Goal: Information Seeking & Learning: Get advice/opinions

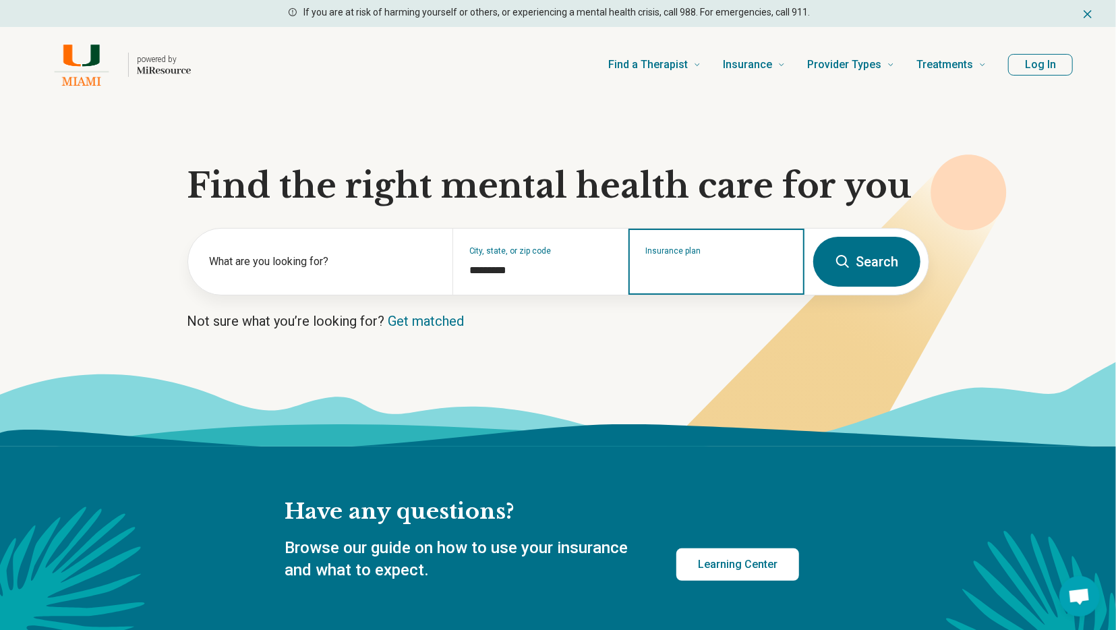
click at [708, 266] on input "Insurance plan" at bounding box center [716, 270] width 143 height 16
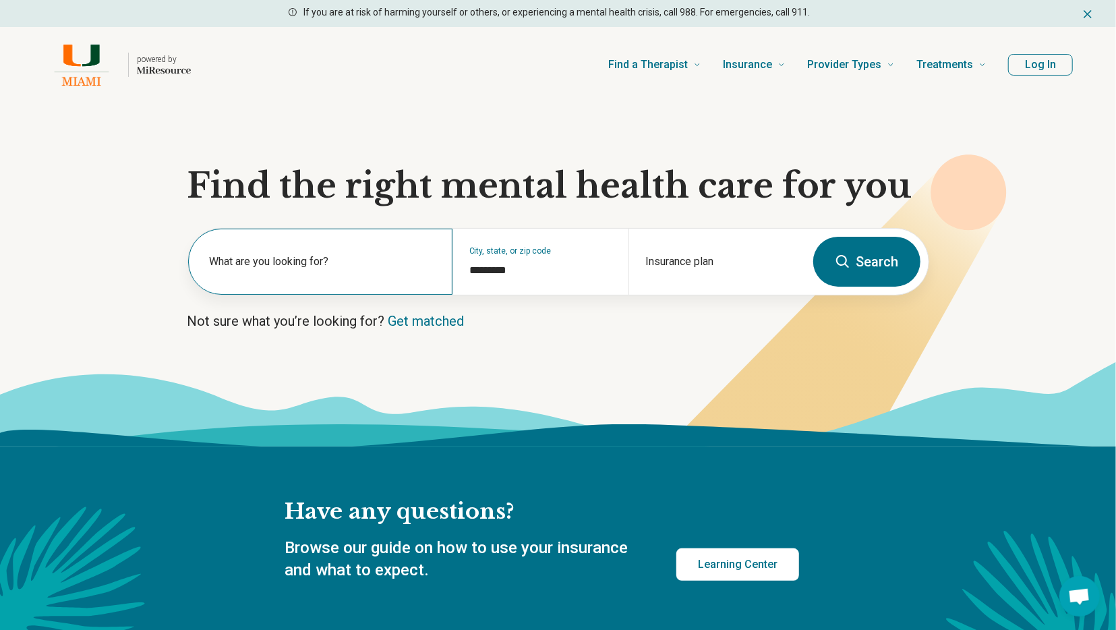
click at [271, 254] on label "What are you looking for?" at bounding box center [323, 262] width 227 height 16
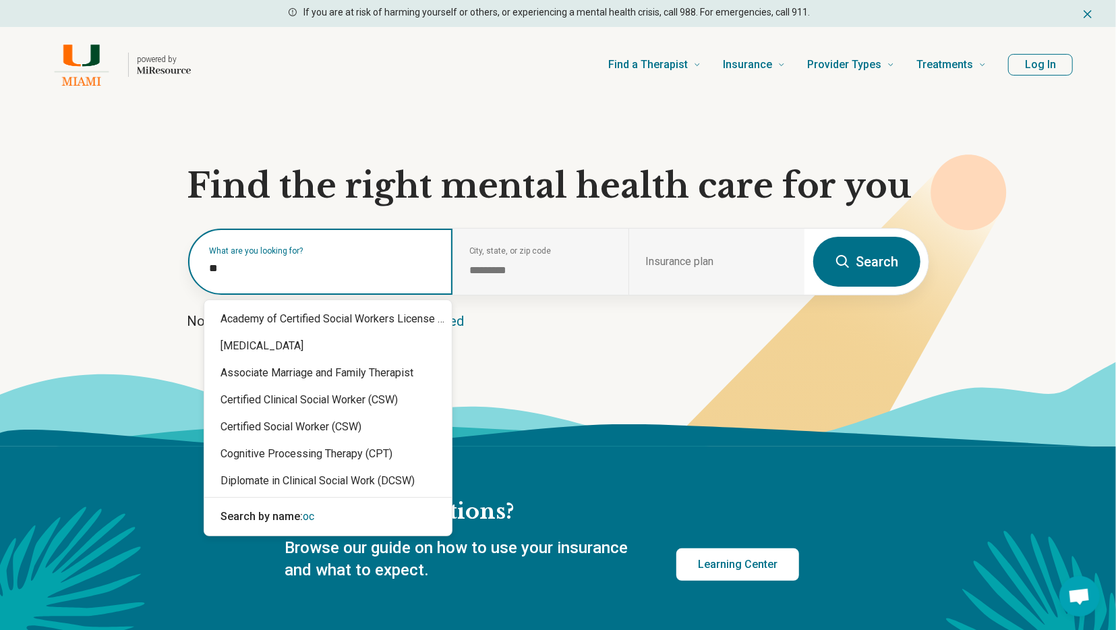
type input "***"
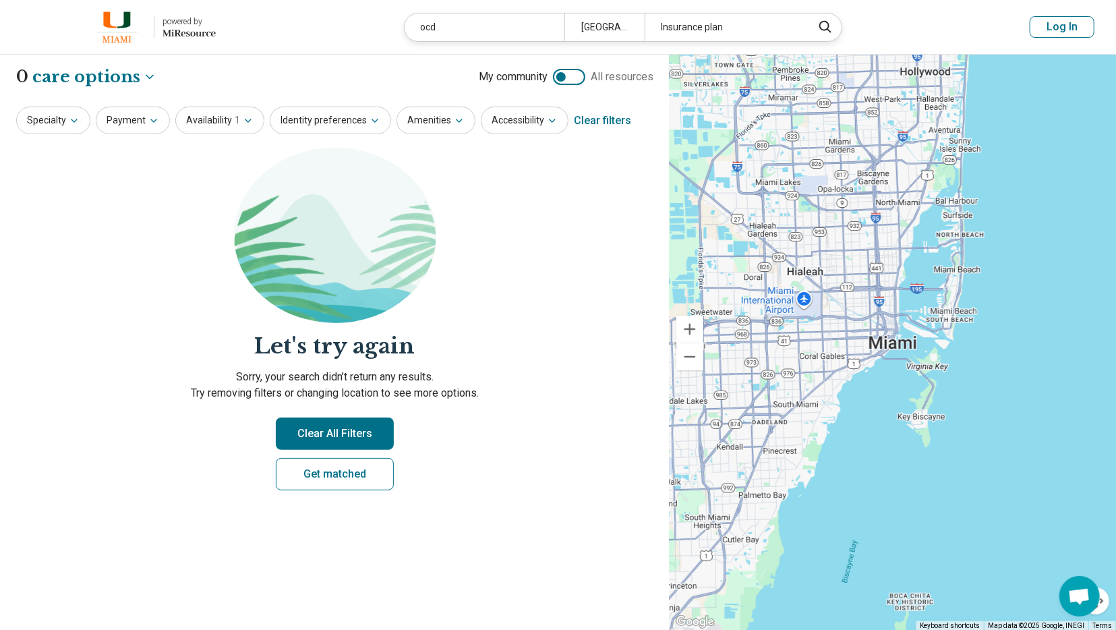
click at [326, 438] on button "Clear All Filters" at bounding box center [335, 433] width 118 height 32
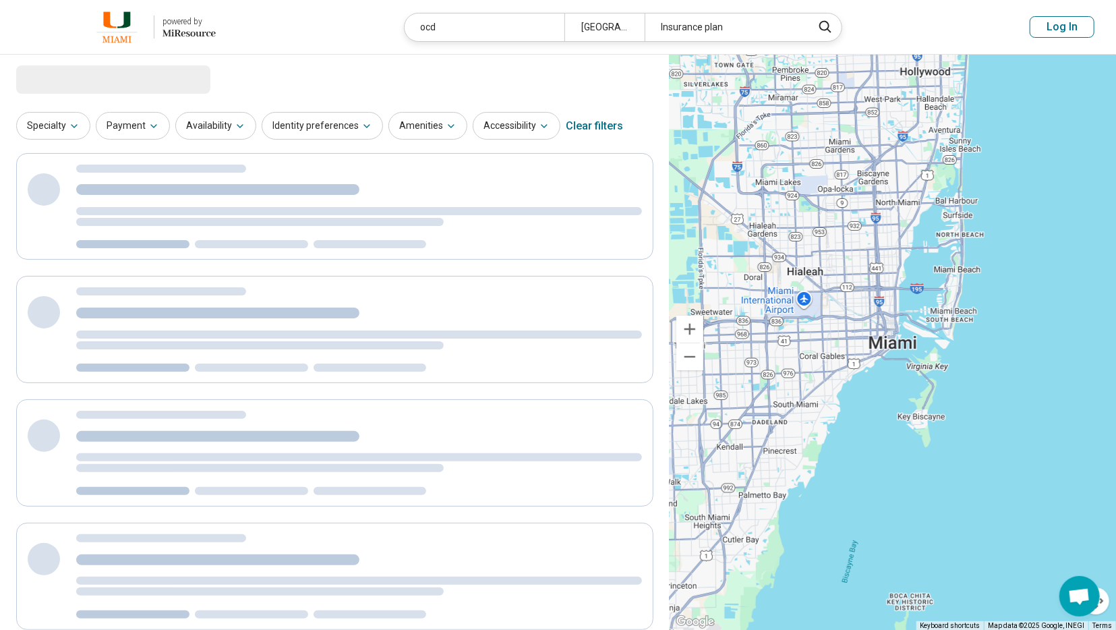
select select "***"
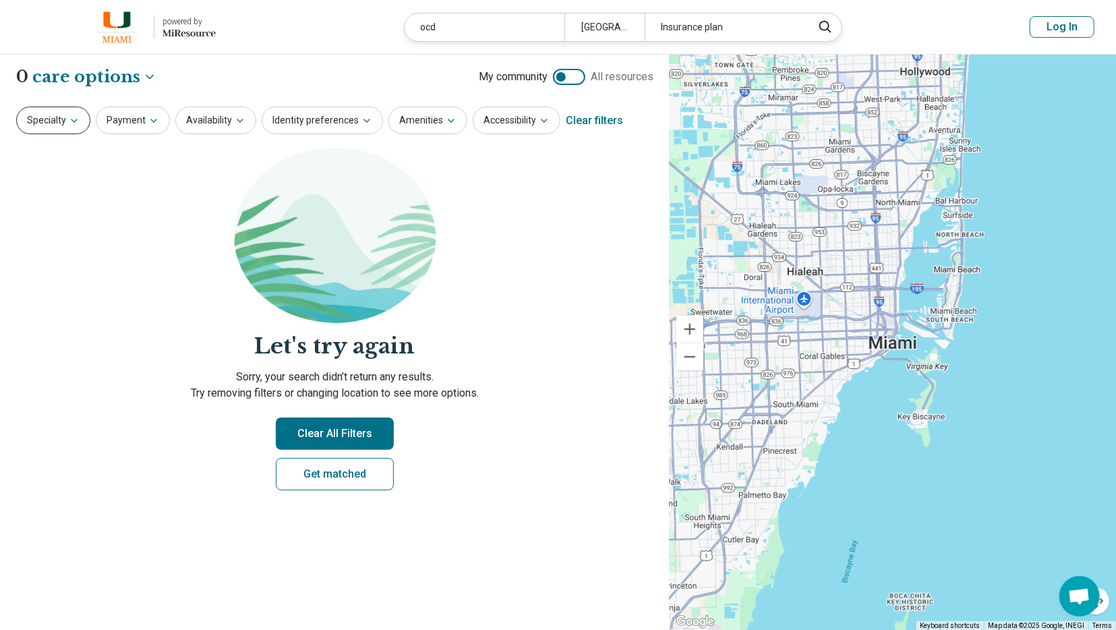
click at [41, 122] on button "Specialty" at bounding box center [53, 121] width 74 height 28
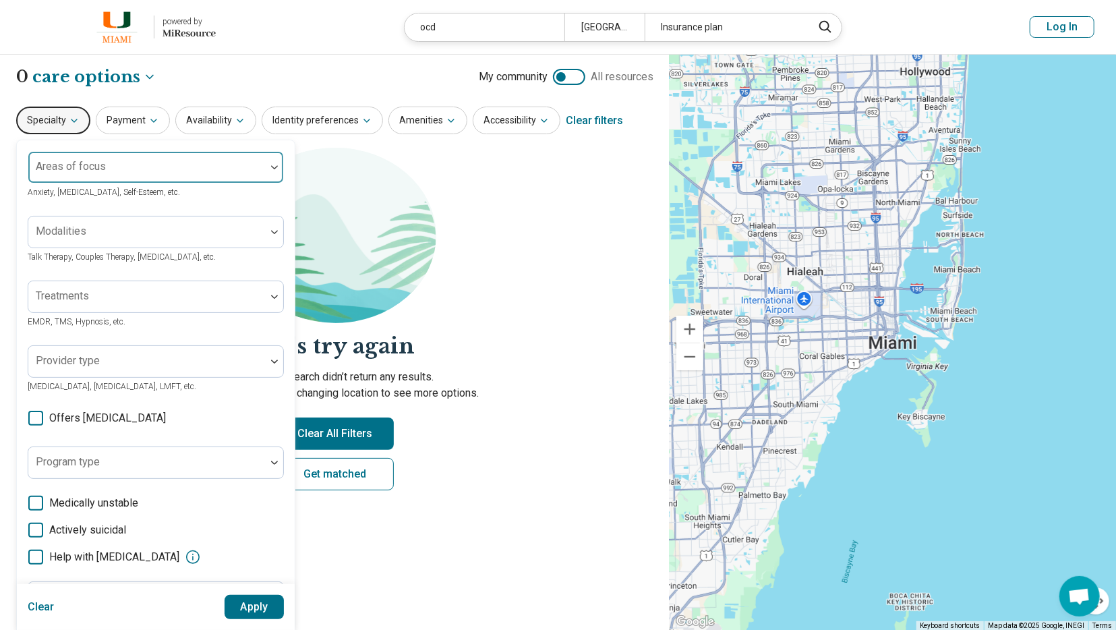
click at [96, 167] on div "Areas of focus" at bounding box center [156, 167] width 256 height 32
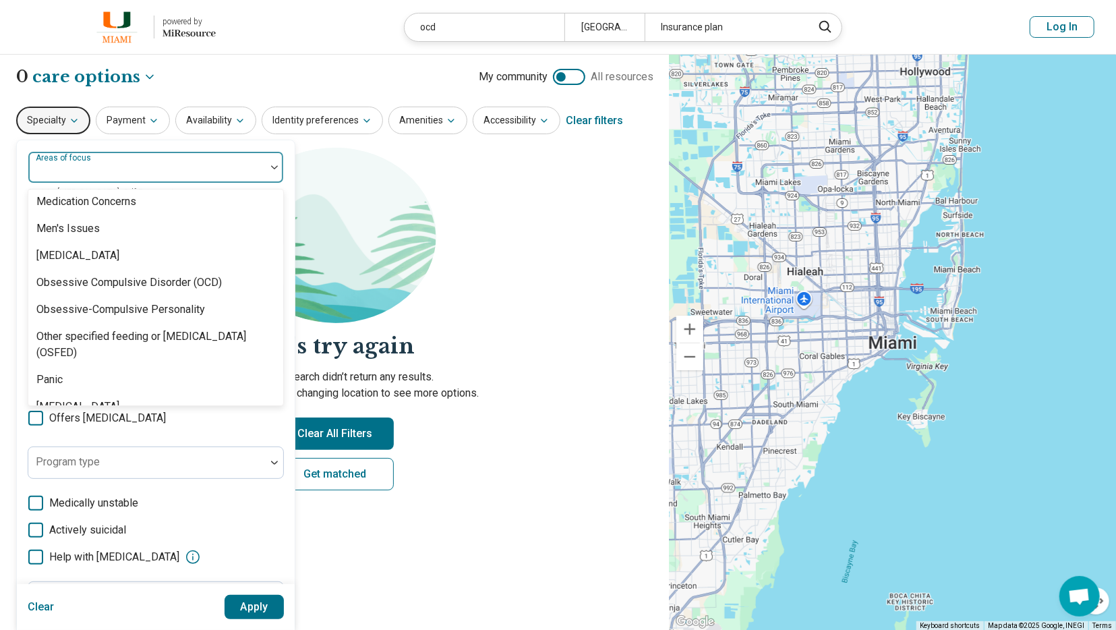
scroll to position [1424, 0]
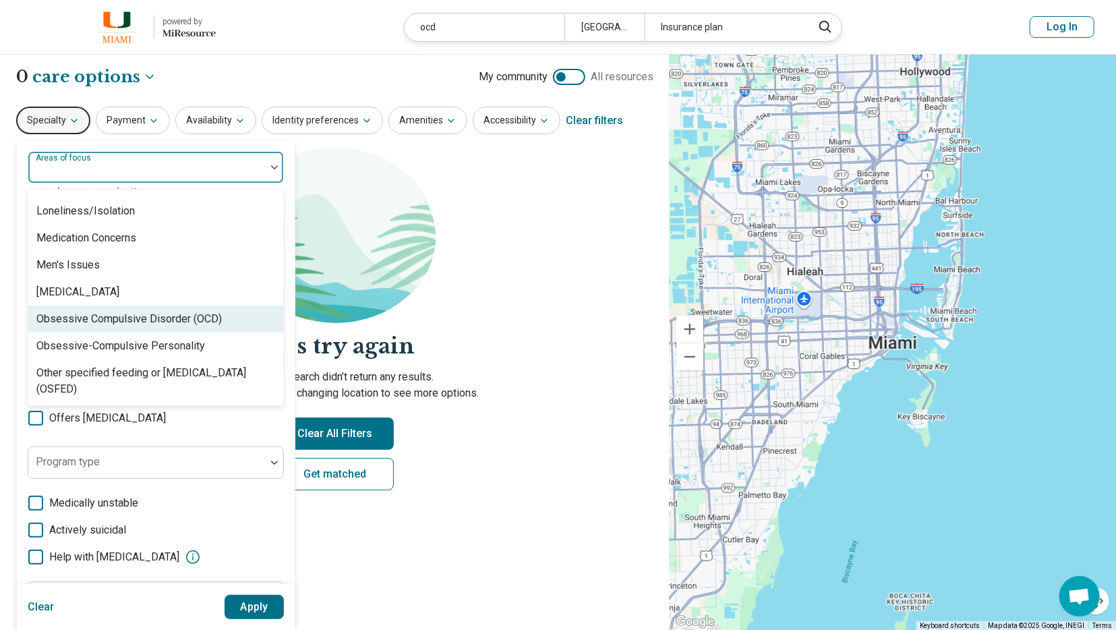
click at [107, 324] on div "Obsessive Compulsive Disorder (OCD)" at bounding box center [128, 319] width 185 height 16
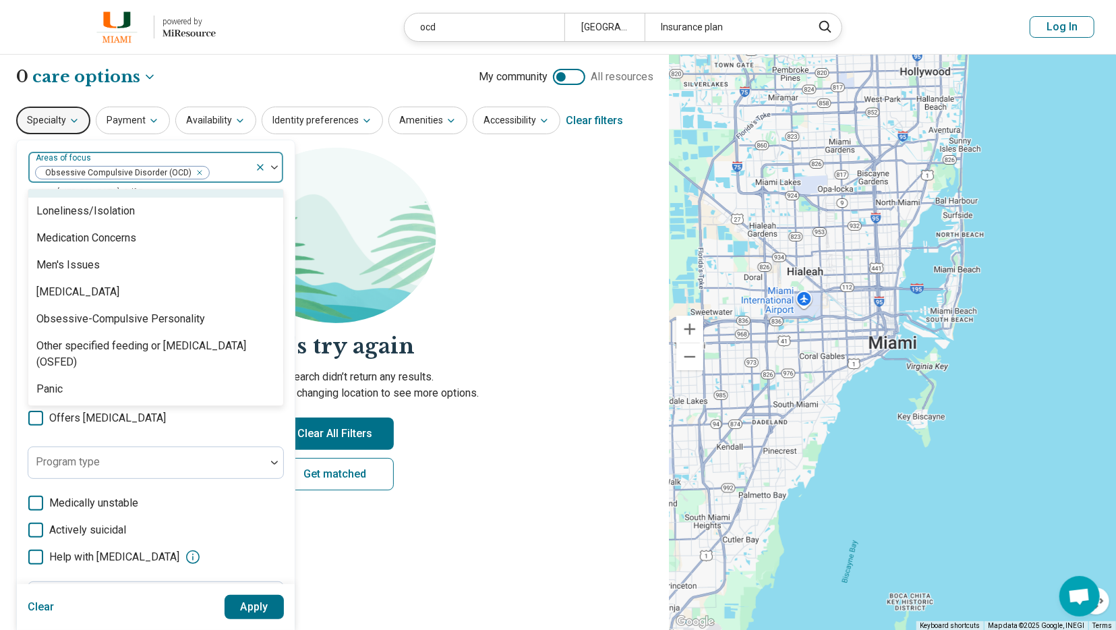
click at [432, 219] on img at bounding box center [335, 235] width 202 height 175
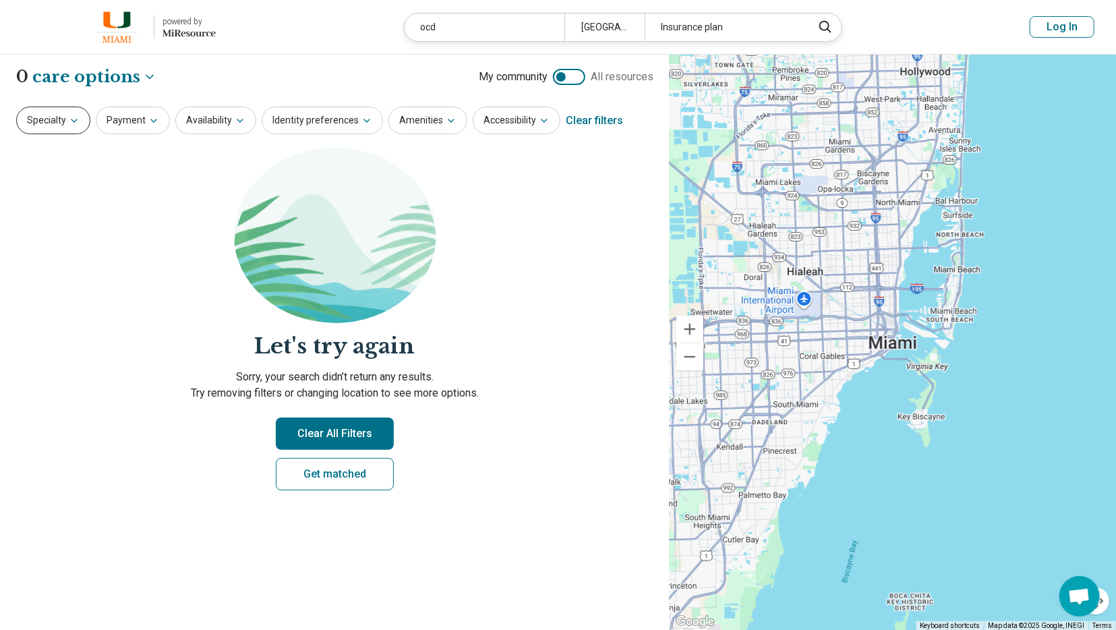
click at [60, 115] on button "Specialty" at bounding box center [53, 121] width 74 height 28
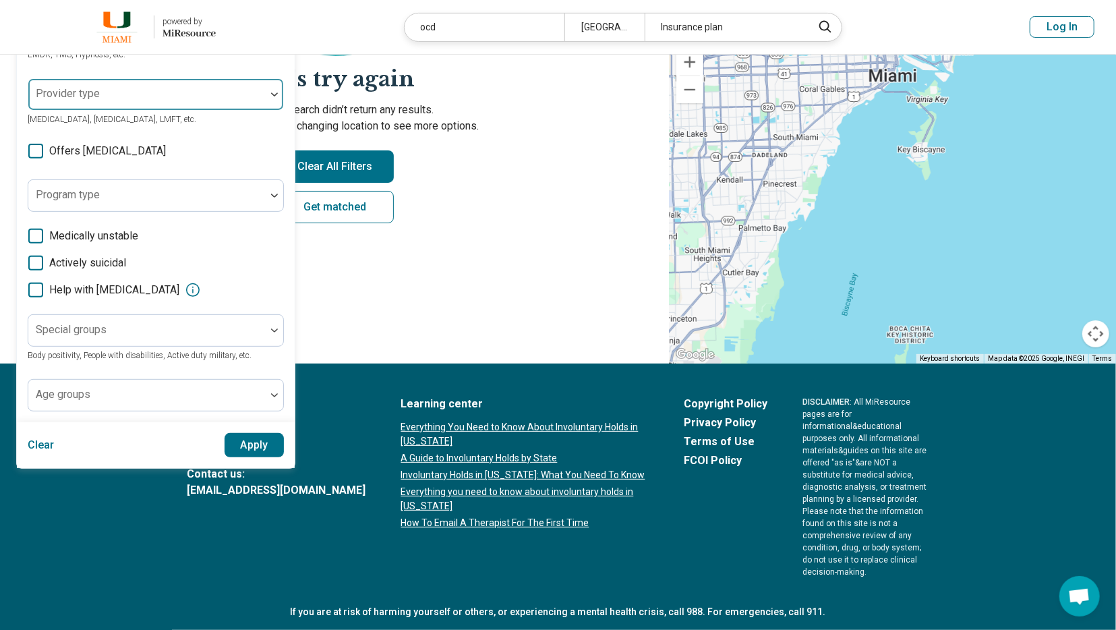
scroll to position [57, 0]
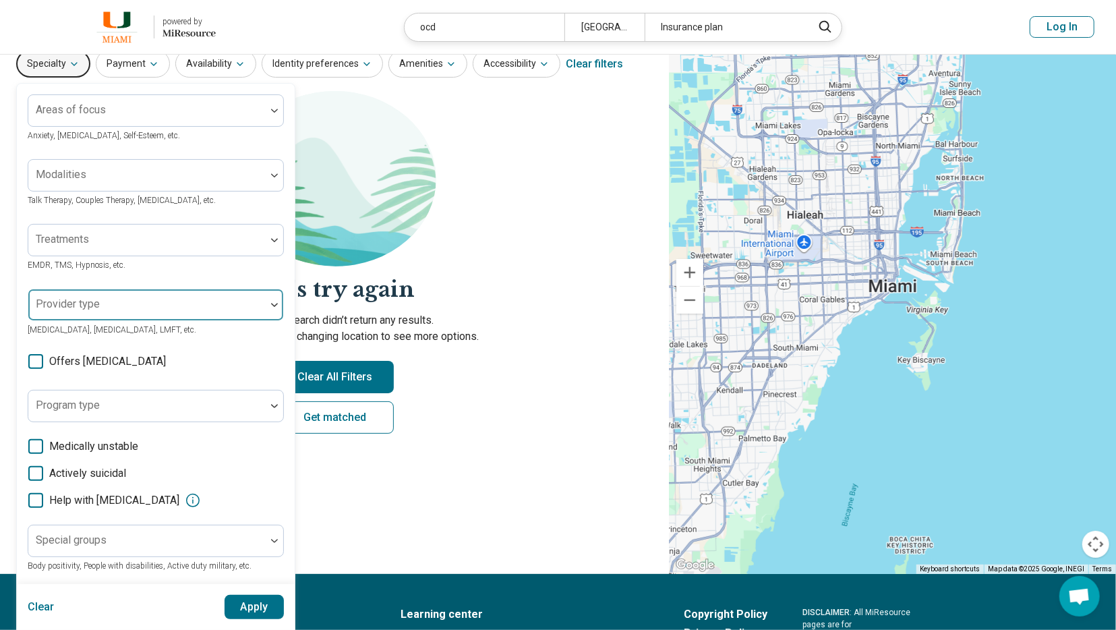
click at [107, 308] on div at bounding box center [147, 310] width 227 height 19
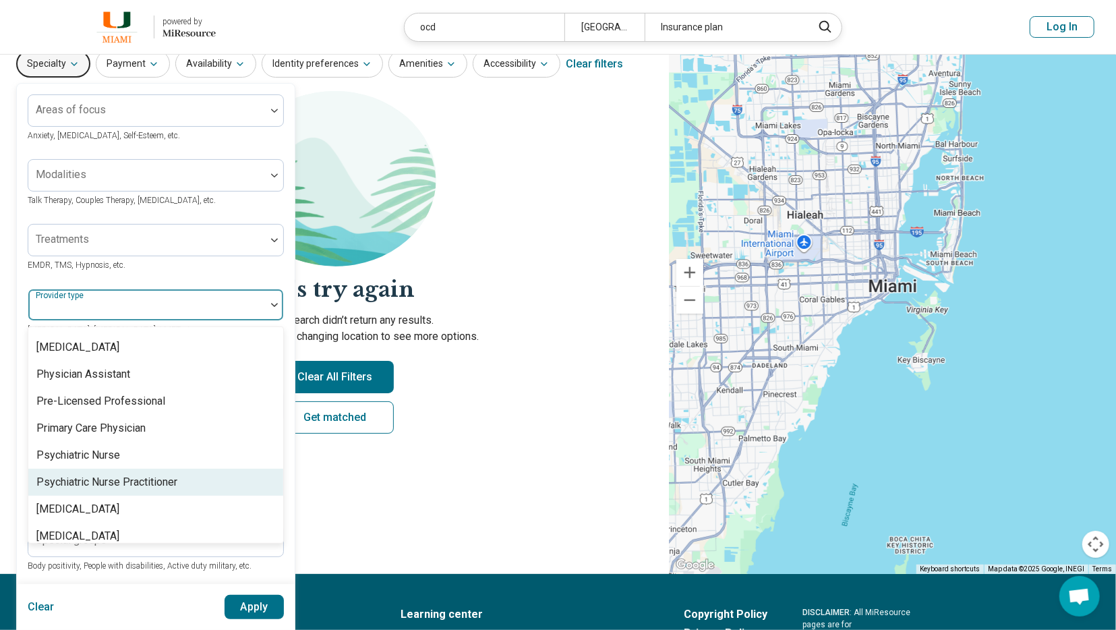
scroll to position [1686, 0]
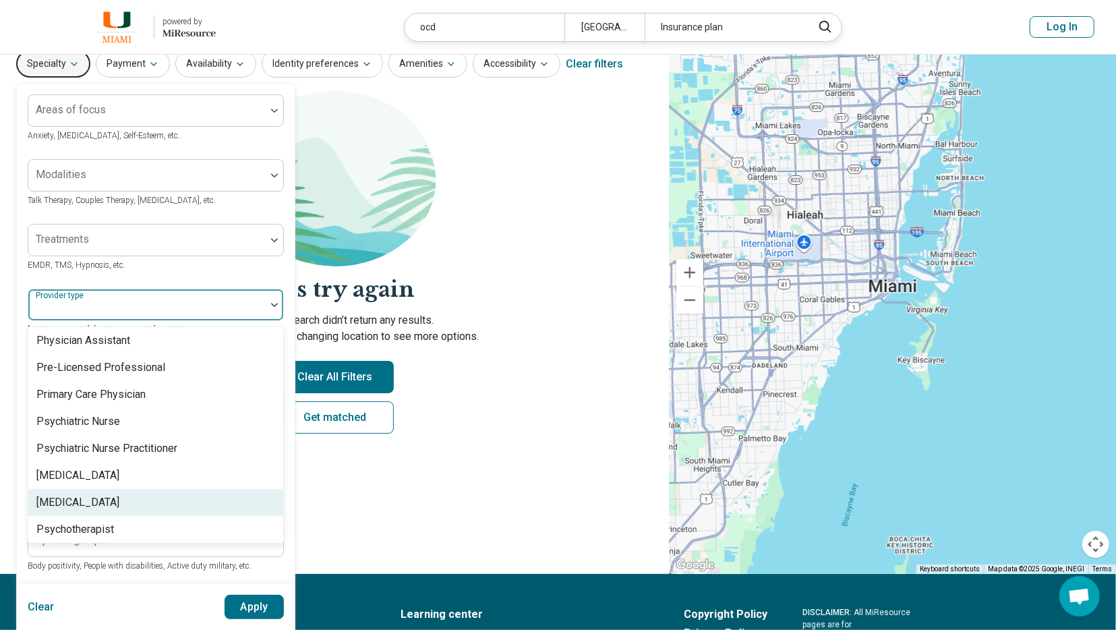
click at [141, 489] on div "[MEDICAL_DATA]" at bounding box center [155, 502] width 255 height 27
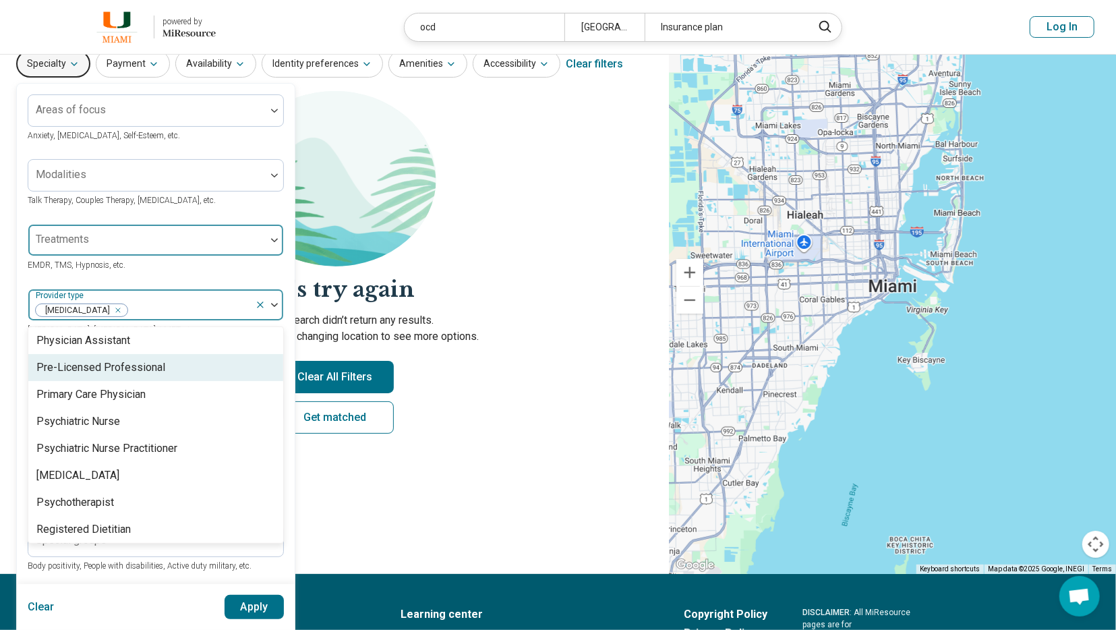
click at [92, 234] on div at bounding box center [146, 240] width 237 height 30
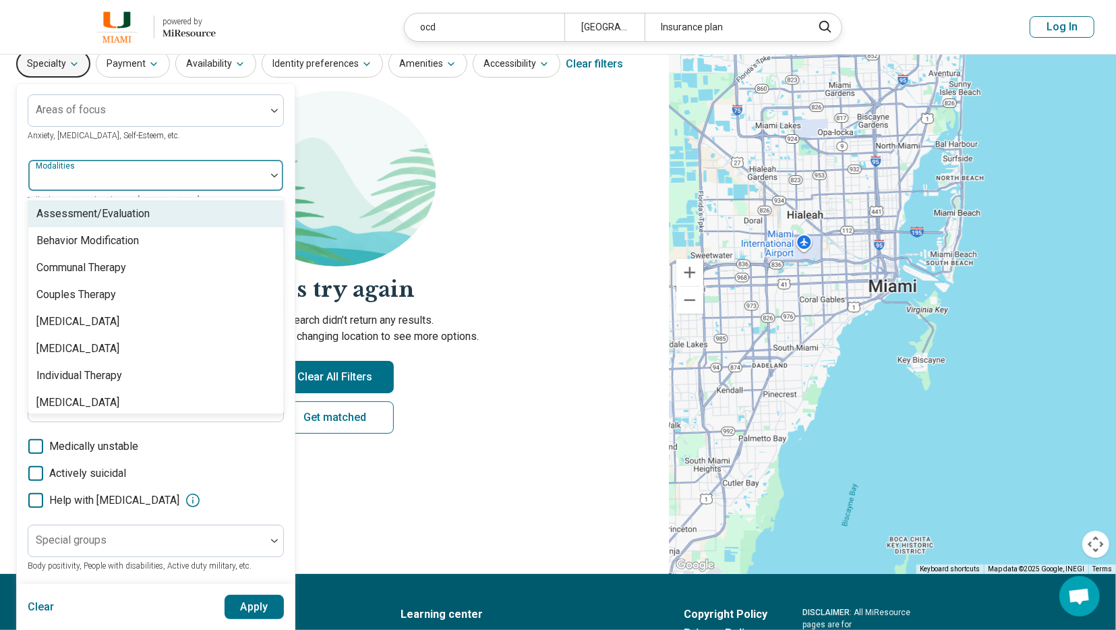
click at [94, 185] on div at bounding box center [147, 180] width 227 height 19
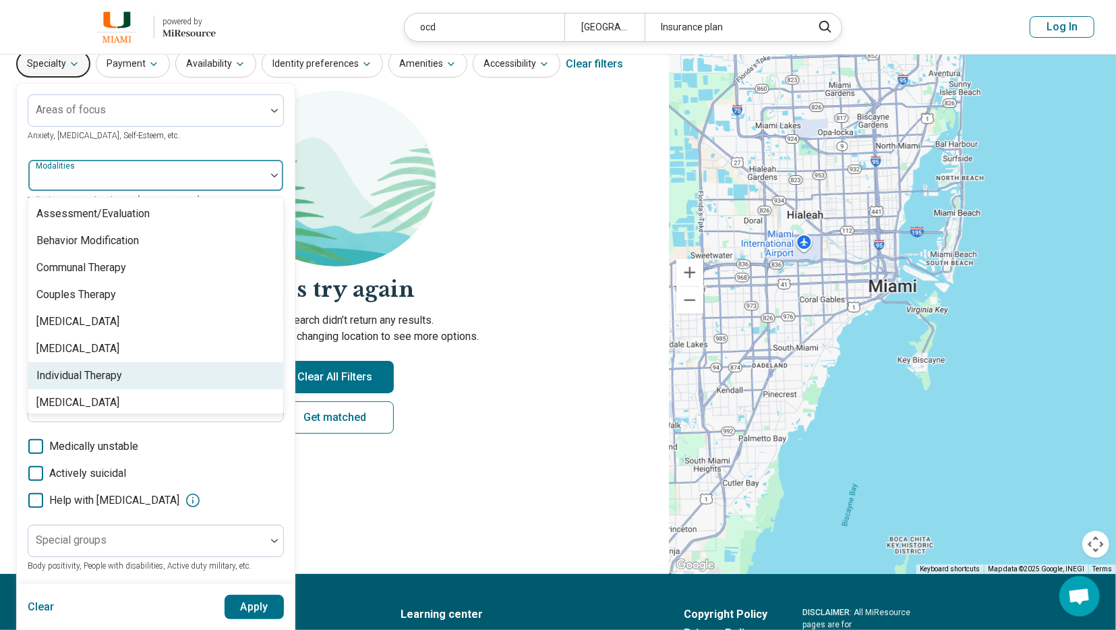
click at [125, 366] on div "Individual Therapy" at bounding box center [155, 375] width 255 height 27
click at [250, 604] on button "Apply" at bounding box center [255, 607] width 60 height 24
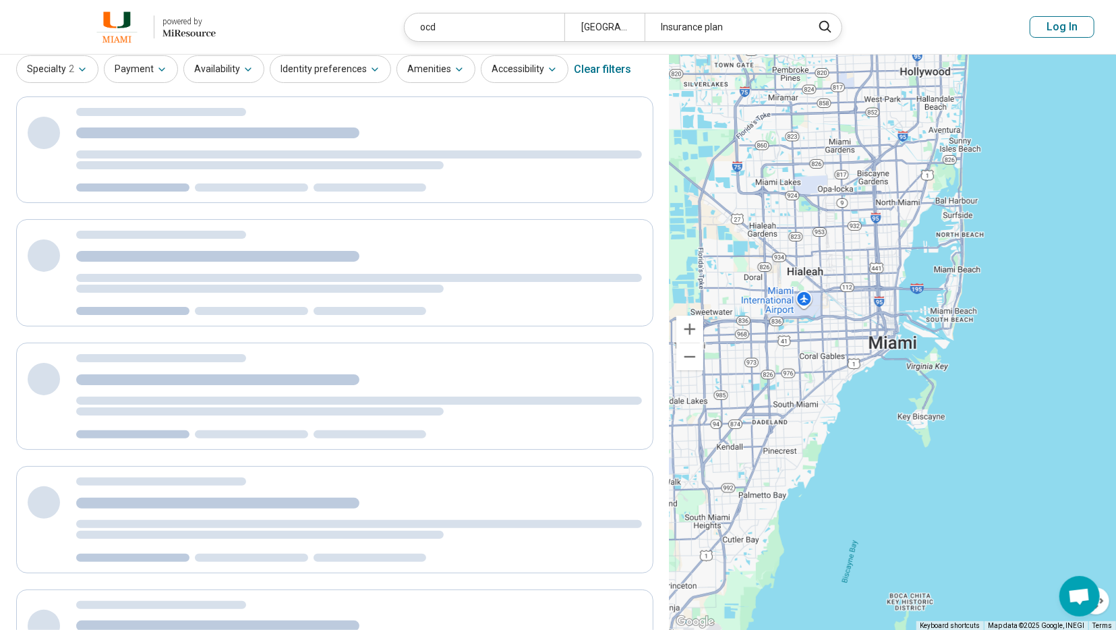
scroll to position [0, 0]
